Goal: Transaction & Acquisition: Purchase product/service

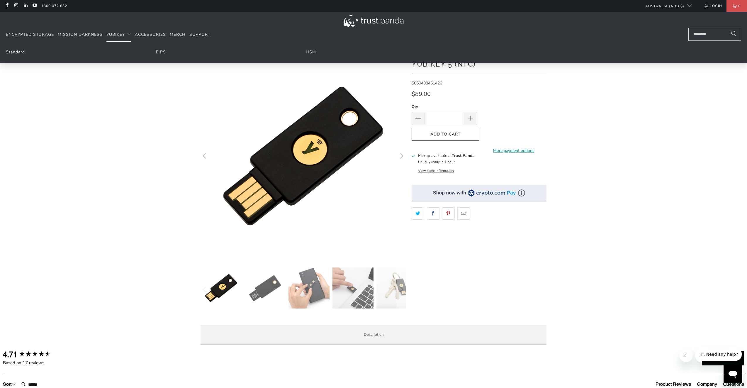
click at [24, 50] on link "Standard" at bounding box center [15, 52] width 19 height 6
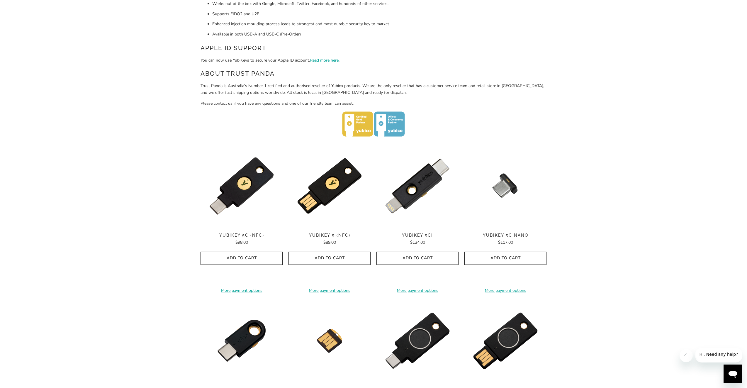
scroll to position [253, 0]
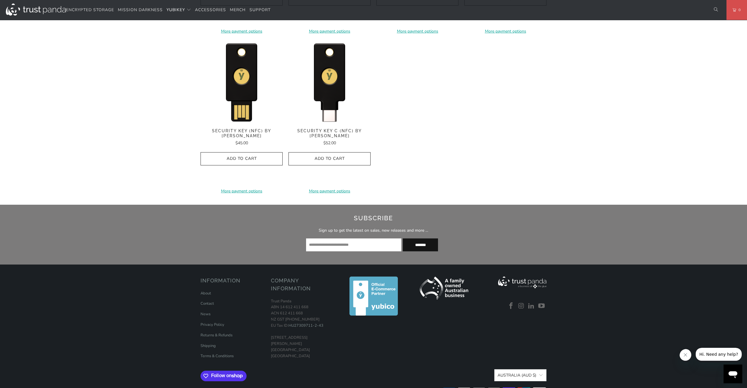
click at [162, 205] on div "Subscribe Sign up to get the latest on sales, new releases and more … *******" at bounding box center [373, 235] width 747 height 60
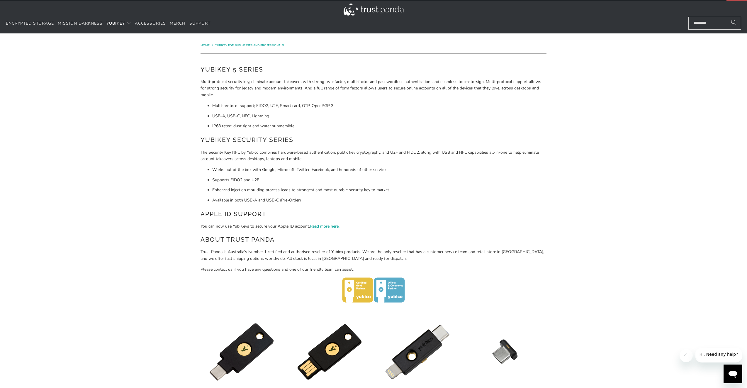
scroll to position [0, 0]
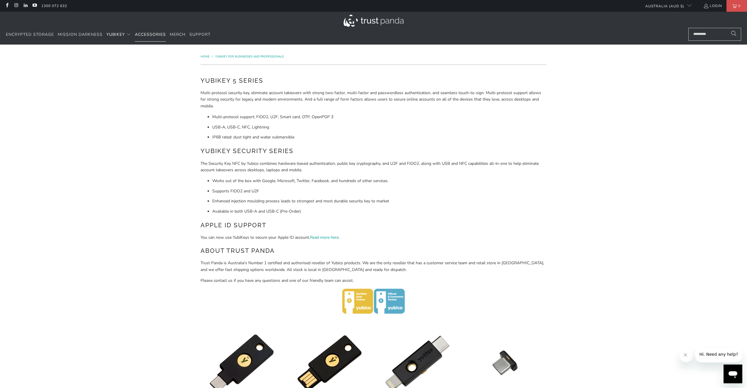
click at [150, 33] on span "Accessories" at bounding box center [150, 35] width 31 height 6
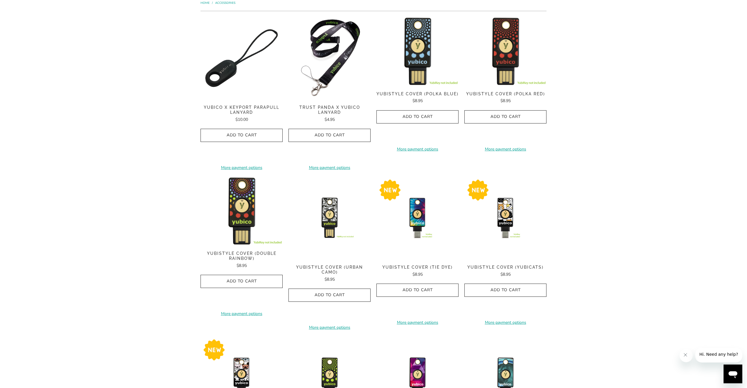
scroll to position [54, 0]
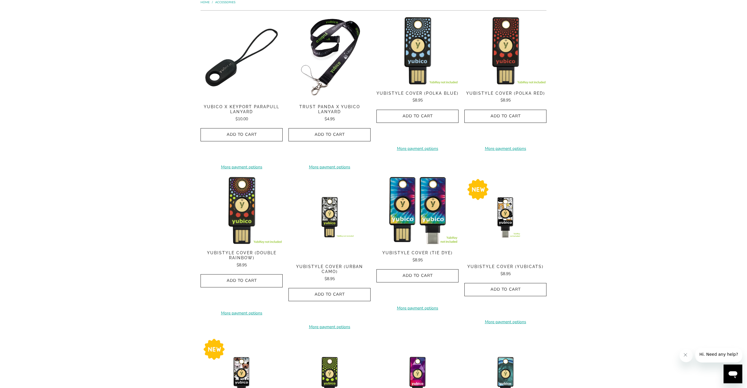
click at [422, 227] on img at bounding box center [417, 210] width 82 height 68
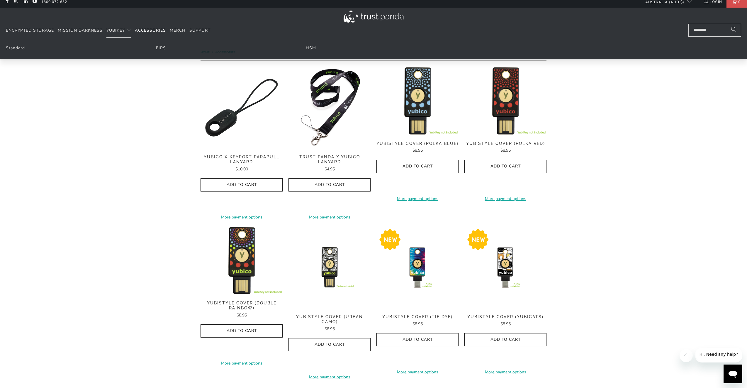
scroll to position [0, 0]
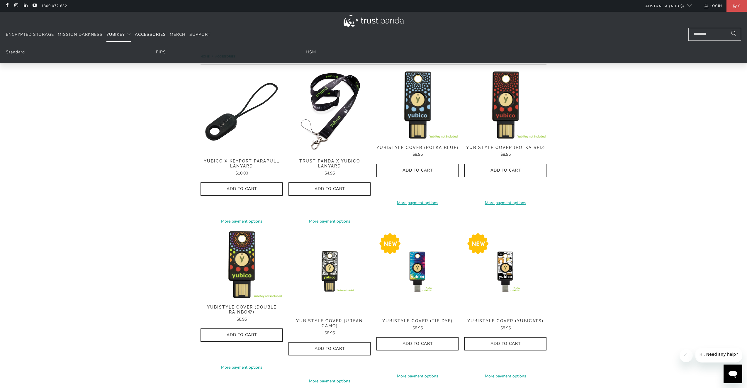
click at [118, 35] on span "YubiKey" at bounding box center [115, 35] width 18 height 6
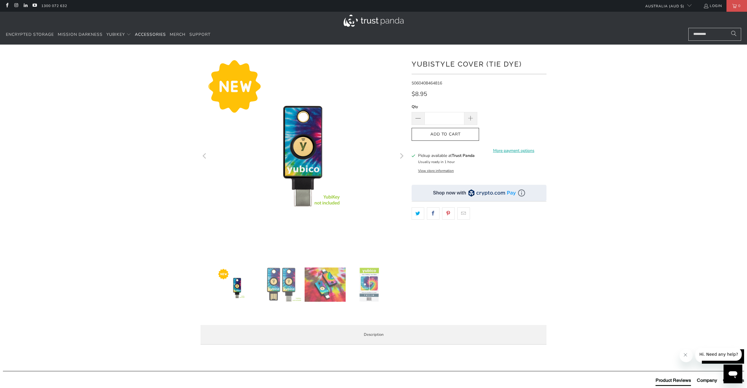
click at [282, 283] on img at bounding box center [281, 284] width 41 height 34
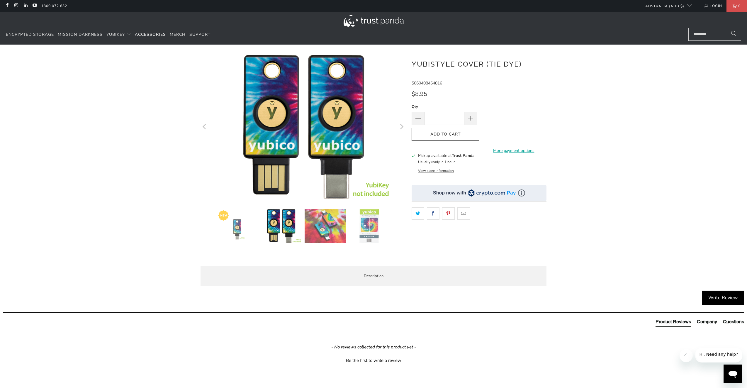
click at [312, 230] on img at bounding box center [325, 226] width 41 height 34
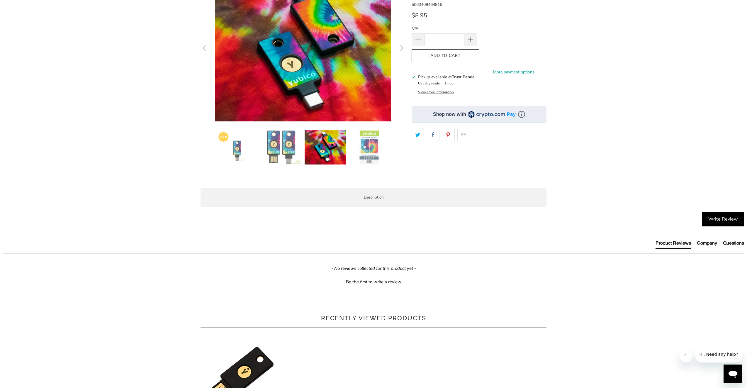
scroll to position [79, 0]
click at [0, 0] on span "Specifications" at bounding box center [0, 0] width 0 height 0
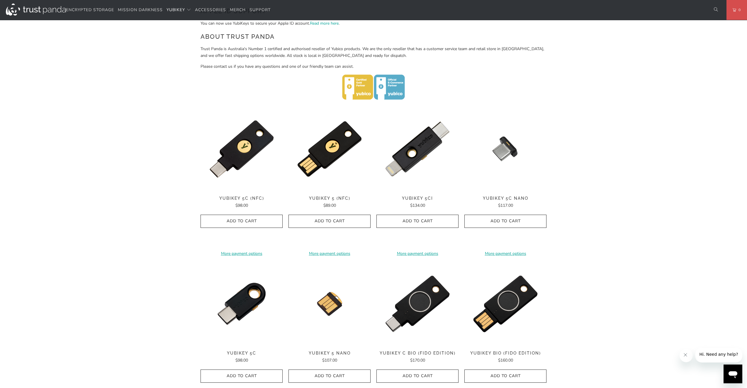
scroll to position [213, 0]
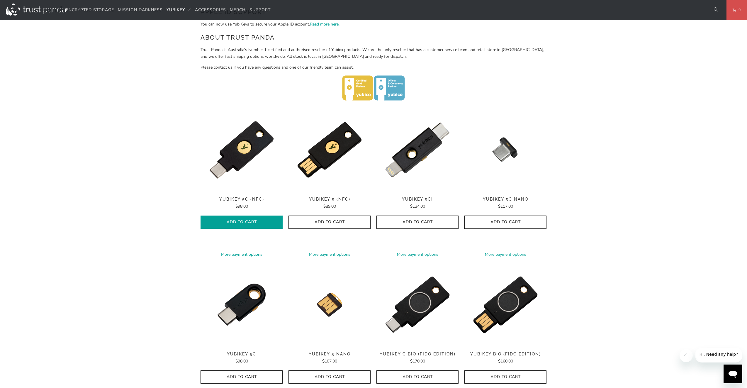
click at [221, 224] on span "Add to Cart" at bounding box center [242, 222] width 70 height 5
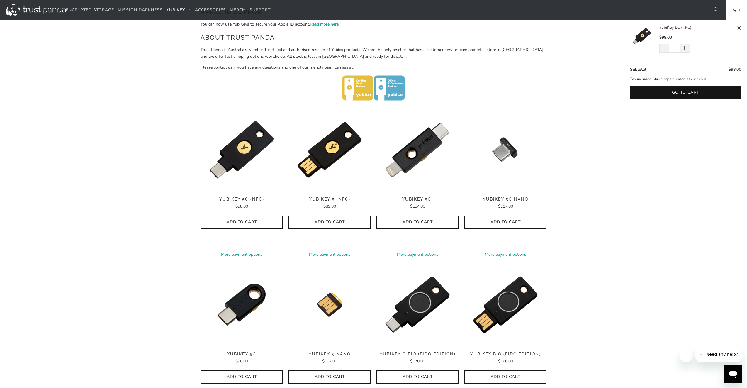
click at [684, 46] on span at bounding box center [685, 49] width 6 height 6
type input "*"
click at [684, 46] on div "*" at bounding box center [678, 48] width 38 height 9
click at [686, 50] on span at bounding box center [685, 49] width 6 height 6
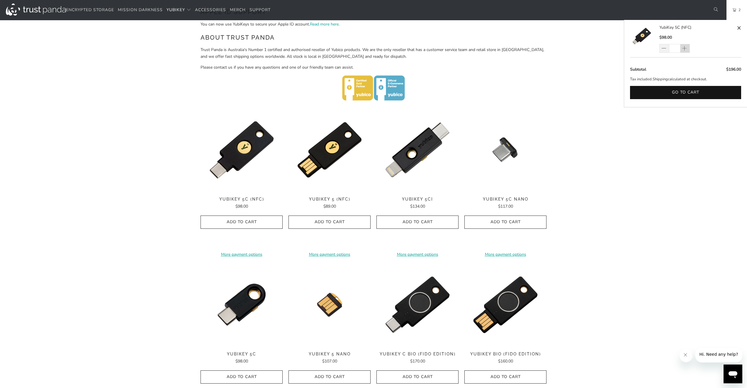
type input "*"
click at [685, 49] on span at bounding box center [685, 49] width 6 height 6
type input "*"
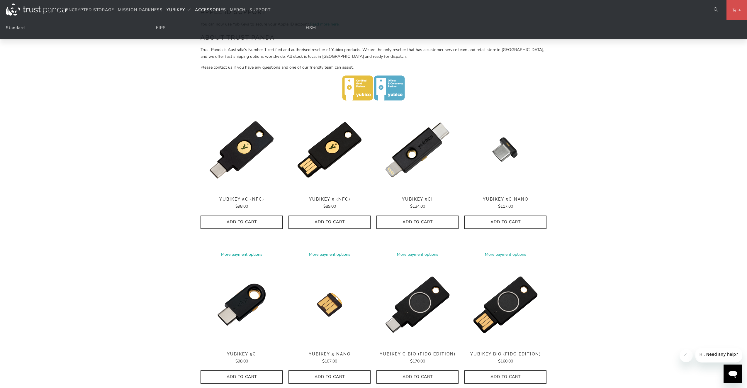
click at [204, 10] on span "Accessories" at bounding box center [210, 10] width 31 height 6
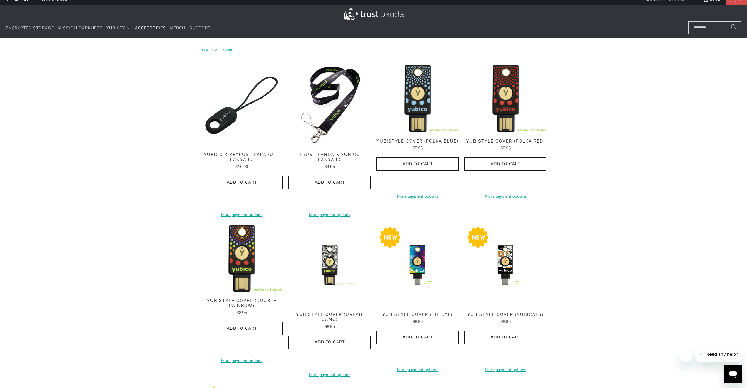
scroll to position [30, 0]
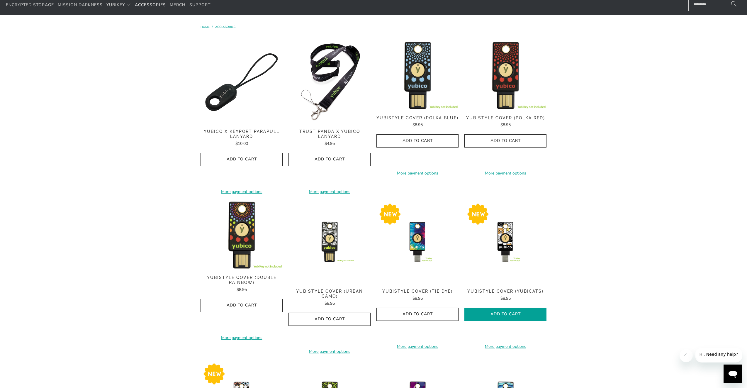
click at [505, 313] on icon "button" at bounding box center [505, 314] width 9 height 9
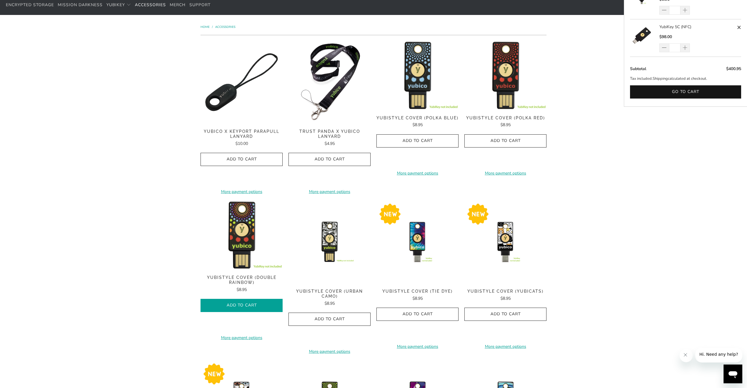
click at [243, 305] on icon "button" at bounding box center [241, 305] width 9 height 9
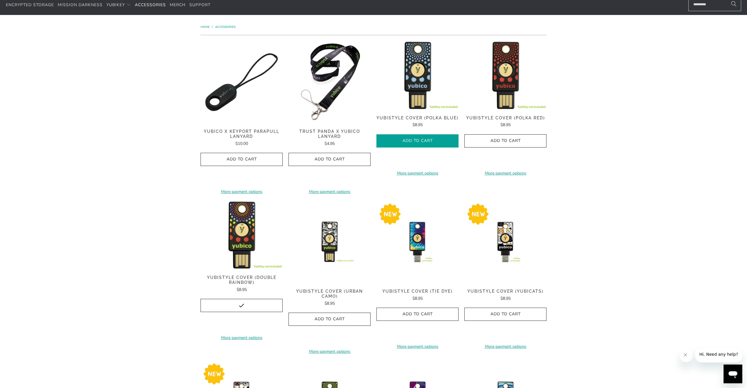
click at [409, 140] on span "Add to Cart" at bounding box center [418, 140] width 70 height 5
click at [511, 141] on span "Add to Cart" at bounding box center [505, 140] width 70 height 5
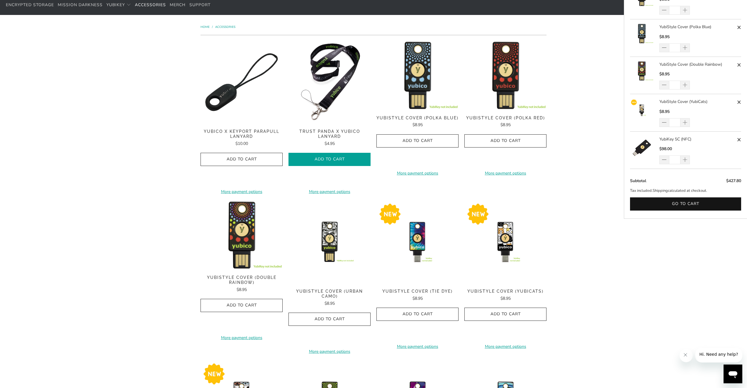
click at [329, 159] on icon "button" at bounding box center [329, 159] width 9 height 9
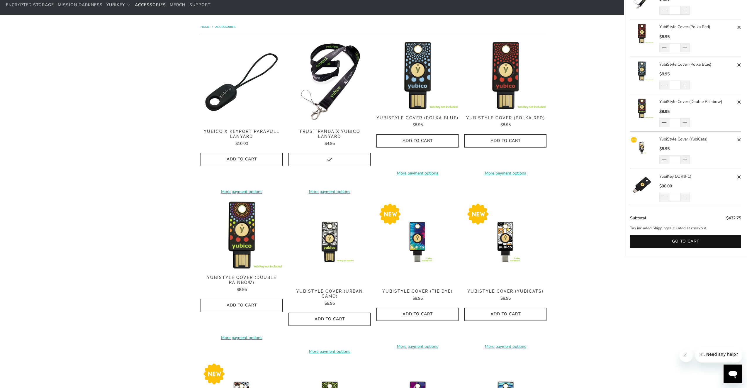
scroll to position [0, 0]
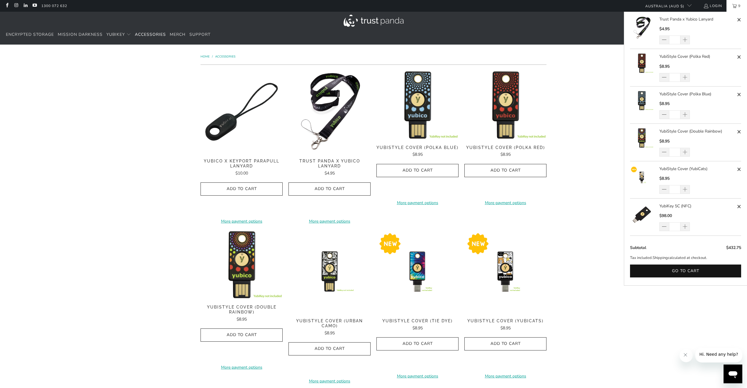
click at [732, 6] on link "9" at bounding box center [736, 6] width 21 height 12
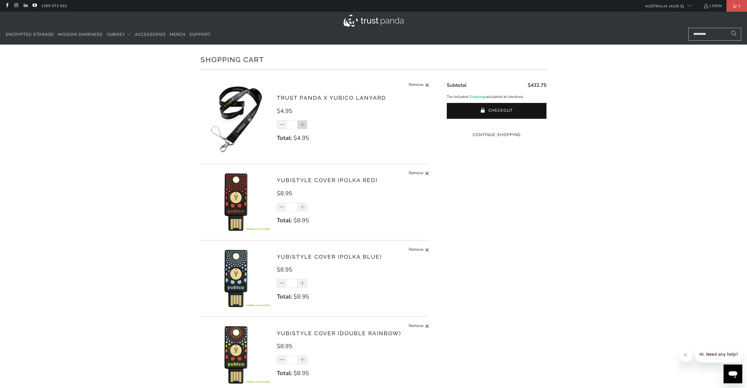
click at [305, 125] on span at bounding box center [303, 124] width 10 height 9
type input "*"
click at [305, 125] on div "*" at bounding box center [296, 124] width 38 height 9
click at [303, 125] on div "*" at bounding box center [296, 124] width 38 height 9
click at [301, 125] on span at bounding box center [303, 125] width 6 height 6
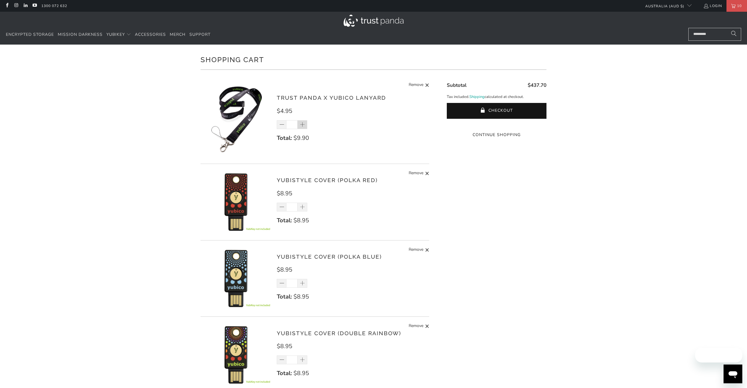
type input "*"
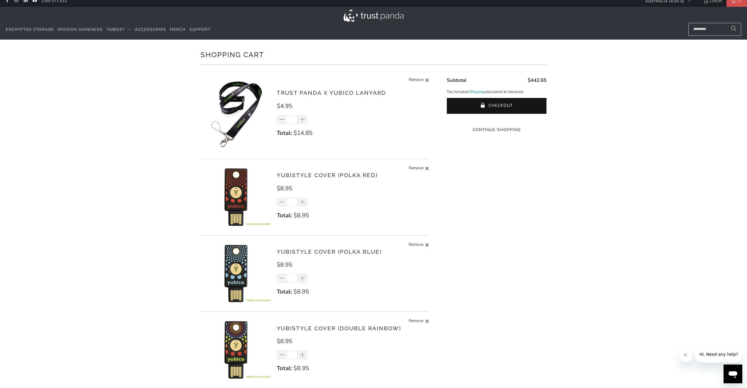
scroll to position [52, 0]
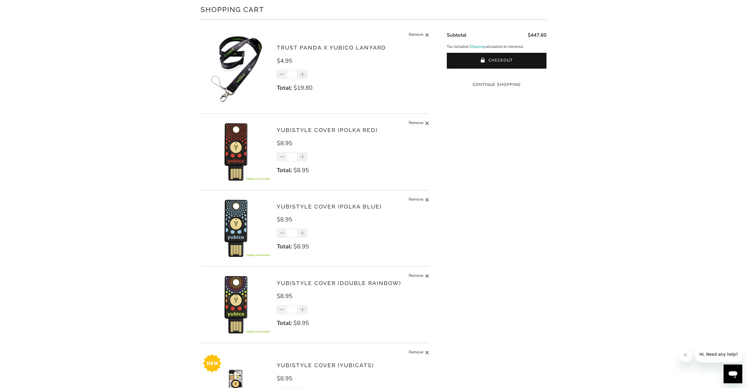
scroll to position [98, 0]
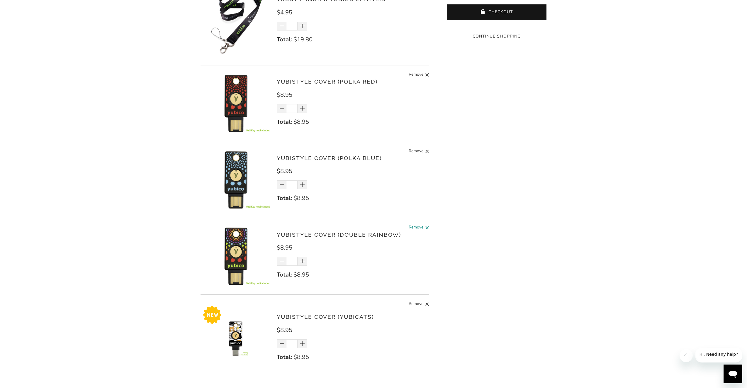
click at [427, 227] on span at bounding box center [427, 227] width 4 height 7
type input "*"
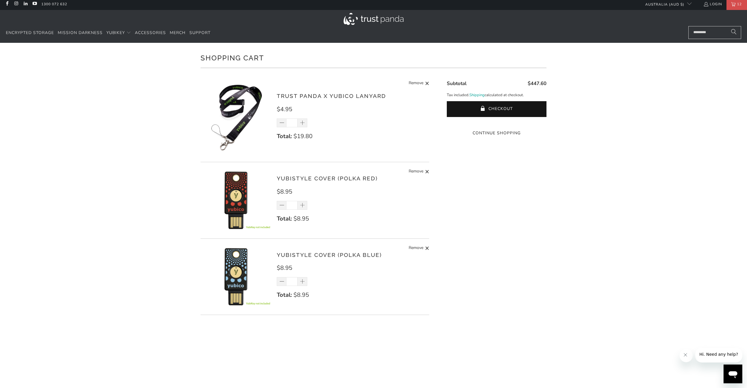
scroll to position [0, 0]
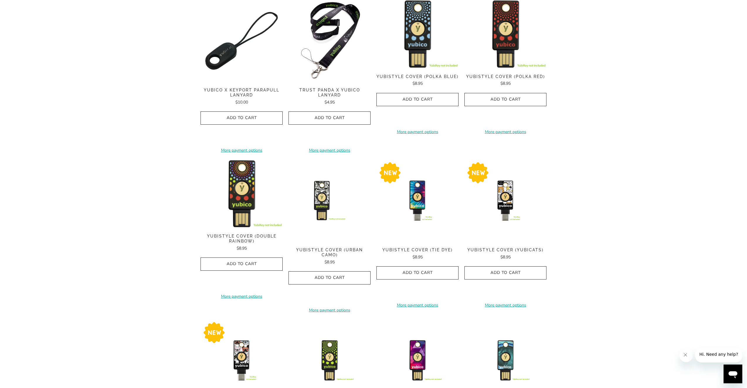
scroll to position [155, 0]
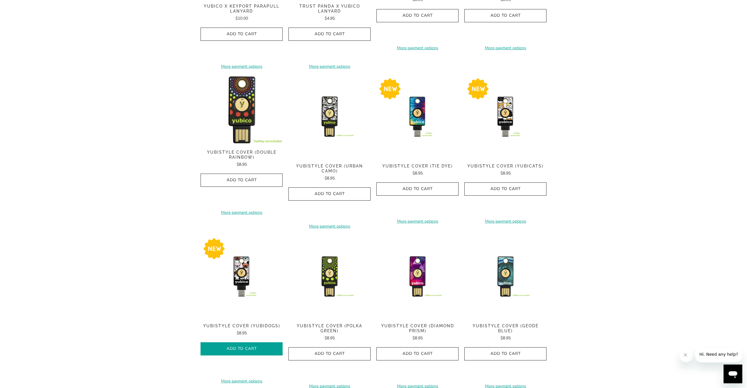
click at [252, 349] on span "Add to Cart" at bounding box center [242, 348] width 70 height 5
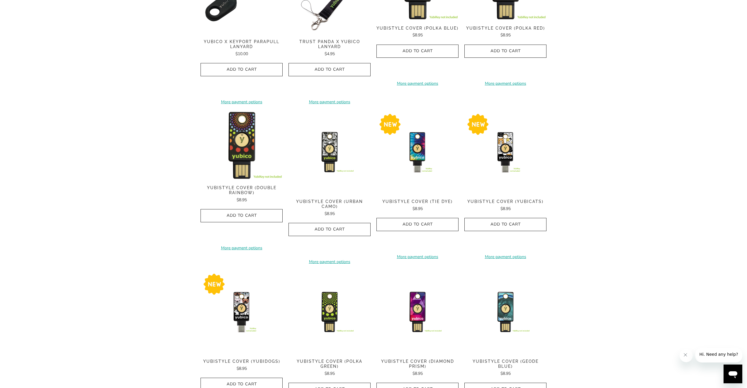
scroll to position [0, 0]
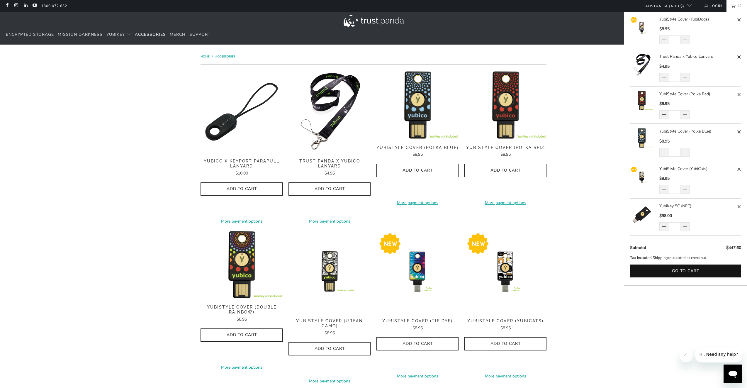
click at [738, 7] on span "12" at bounding box center [739, 6] width 8 height 12
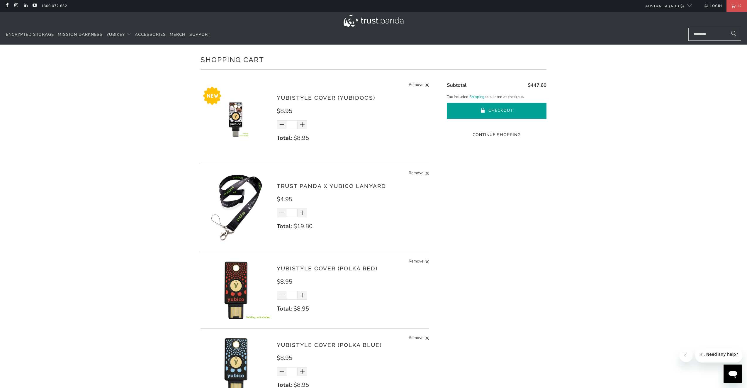
click at [470, 110] on button "Checkout" at bounding box center [497, 111] width 100 height 16
